Goal: Transaction & Acquisition: Download file/media

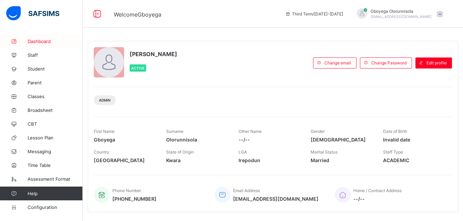
click at [45, 42] on span "Dashboard" at bounding box center [55, 42] width 55 height 6
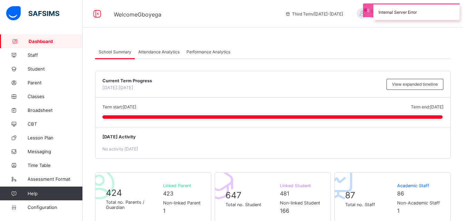
click at [148, 51] on span "Attendance Analytics" at bounding box center [158, 51] width 41 height 5
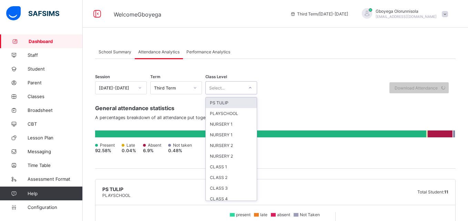
click at [231, 92] on div "Select..." at bounding box center [225, 88] width 38 height 10
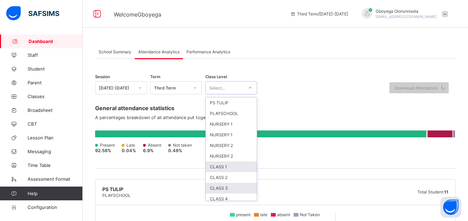
scroll to position [25, 0]
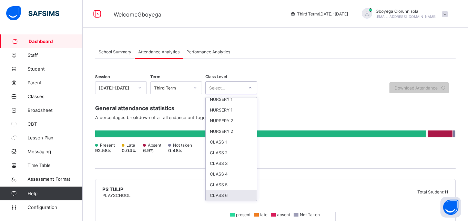
click at [237, 196] on div "CLASS 6" at bounding box center [231, 195] width 51 height 11
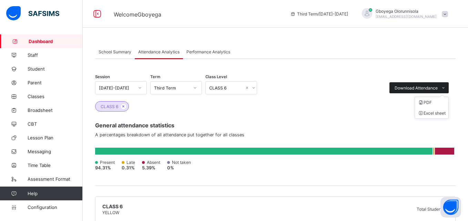
click at [429, 89] on span "Download Attendance" at bounding box center [416, 88] width 43 height 5
click at [434, 115] on li "Excel sheet" at bounding box center [431, 113] width 33 height 11
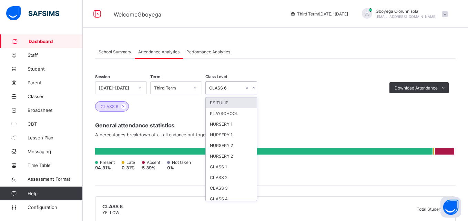
click at [254, 88] on icon at bounding box center [253, 87] width 2 height 1
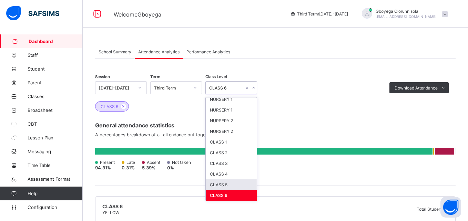
click at [233, 184] on div "CLASS 5" at bounding box center [231, 185] width 51 height 11
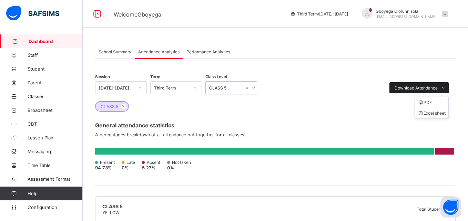
click at [444, 86] on icon at bounding box center [444, 88] width 6 height 5
click at [436, 113] on li "Excel sheet" at bounding box center [431, 113] width 33 height 11
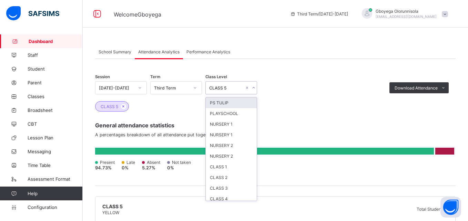
click at [254, 89] on icon at bounding box center [254, 88] width 4 height 7
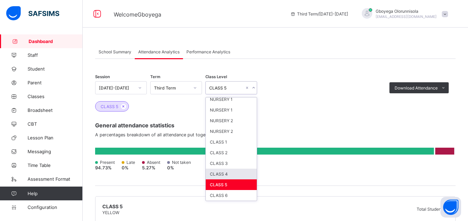
click at [236, 177] on div "CLASS 4" at bounding box center [231, 174] width 51 height 11
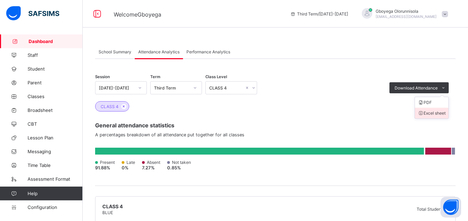
click at [438, 112] on li "Excel sheet" at bounding box center [431, 113] width 33 height 11
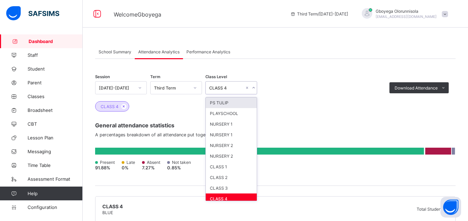
click at [253, 89] on icon at bounding box center [254, 88] width 4 height 7
click at [228, 190] on div "CLASS 3" at bounding box center [231, 188] width 51 height 11
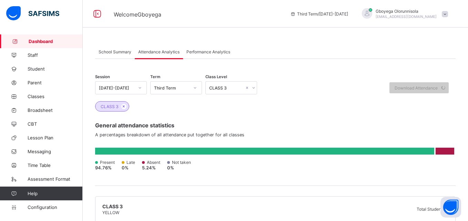
click at [366, 113] on div "General attendance statistics A percentages breakdown of all attendance put tog…" at bounding box center [275, 149] width 361 height 74
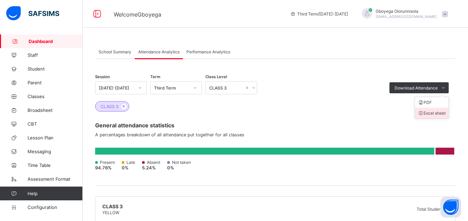
click at [432, 111] on li "Excel sheet" at bounding box center [431, 113] width 33 height 11
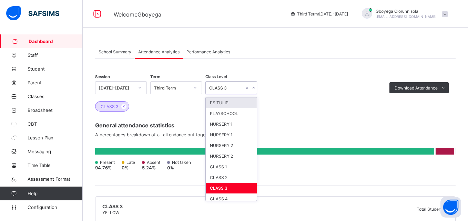
click at [256, 88] on icon at bounding box center [254, 88] width 4 height 7
click at [229, 176] on div "CLASS 2" at bounding box center [231, 177] width 51 height 11
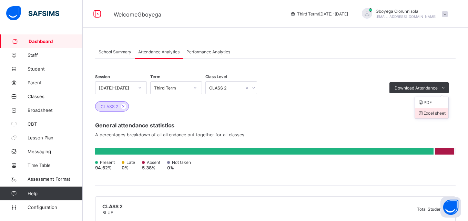
click at [437, 115] on li "Excel sheet" at bounding box center [431, 113] width 33 height 11
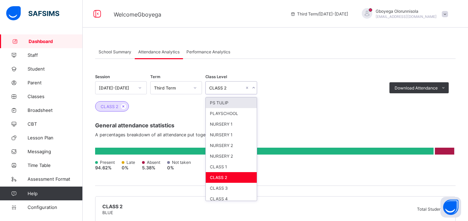
click at [255, 87] on icon at bounding box center [254, 88] width 4 height 7
click at [235, 163] on div "CLASS 1" at bounding box center [231, 167] width 51 height 11
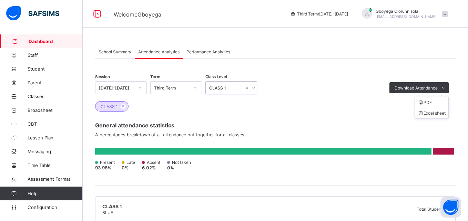
click at [424, 97] on ul "PDF Excel sheet" at bounding box center [432, 108] width 34 height 22
click at [433, 112] on li "Excel sheet" at bounding box center [431, 113] width 33 height 11
click at [287, 100] on div "Session [DATE]-[DATE] Term Third Term Class Level CLASS 1 Download Attendance P…" at bounding box center [275, 92] width 361 height 37
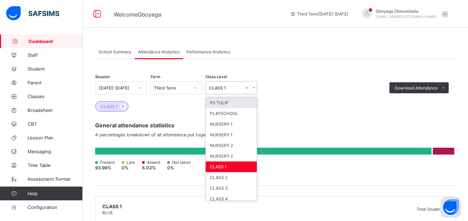
click at [253, 88] on icon at bounding box center [254, 88] width 4 height 7
click at [242, 157] on div "NURSERY 2" at bounding box center [231, 156] width 51 height 11
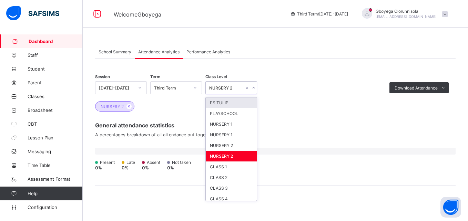
click at [253, 88] on icon at bounding box center [254, 88] width 4 height 7
click at [242, 146] on div "NURSERY 2" at bounding box center [231, 145] width 51 height 11
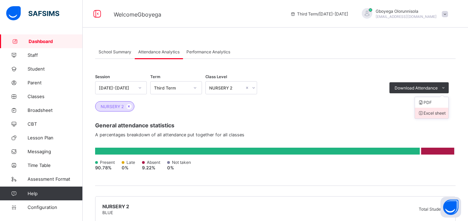
click at [429, 115] on li "Excel sheet" at bounding box center [431, 113] width 33 height 11
click at [281, 101] on div "NURSERY 2" at bounding box center [275, 106] width 361 height 10
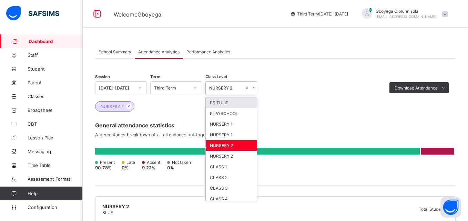
click at [253, 86] on icon at bounding box center [254, 88] width 4 height 7
click at [238, 133] on div "NURSERY 1" at bounding box center [231, 135] width 51 height 11
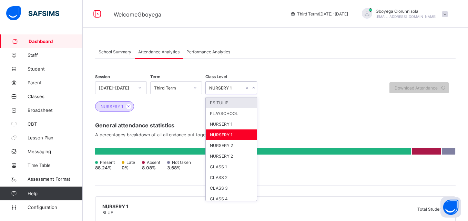
click at [255, 89] on icon at bounding box center [254, 88] width 4 height 7
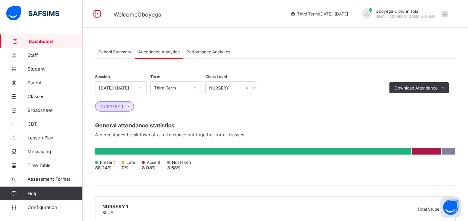
click at [328, 107] on div "NURSERY 1" at bounding box center [275, 106] width 361 height 10
click at [433, 114] on li "Excel sheet" at bounding box center [431, 113] width 33 height 11
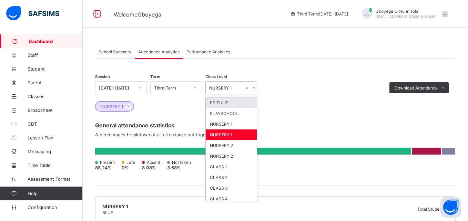
click at [255, 88] on icon at bounding box center [253, 87] width 2 height 1
click at [236, 117] on div "PLAYSCHOOL" at bounding box center [231, 113] width 51 height 11
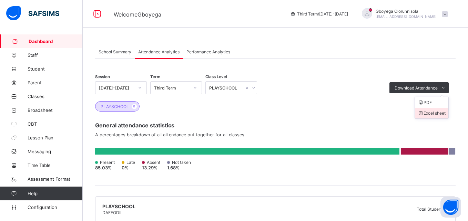
click at [433, 113] on li "Excel sheet" at bounding box center [431, 113] width 33 height 11
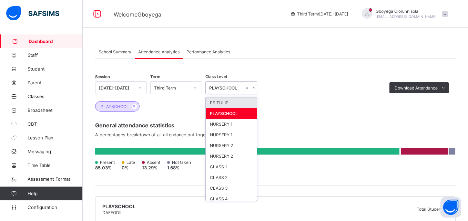
click at [254, 85] on icon at bounding box center [254, 88] width 4 height 7
click at [231, 104] on div "PS TULIP" at bounding box center [231, 103] width 51 height 11
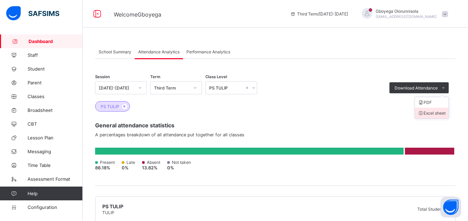
click at [432, 112] on li "Excel sheet" at bounding box center [431, 113] width 33 height 11
